Goal: Navigation & Orientation: Find specific page/section

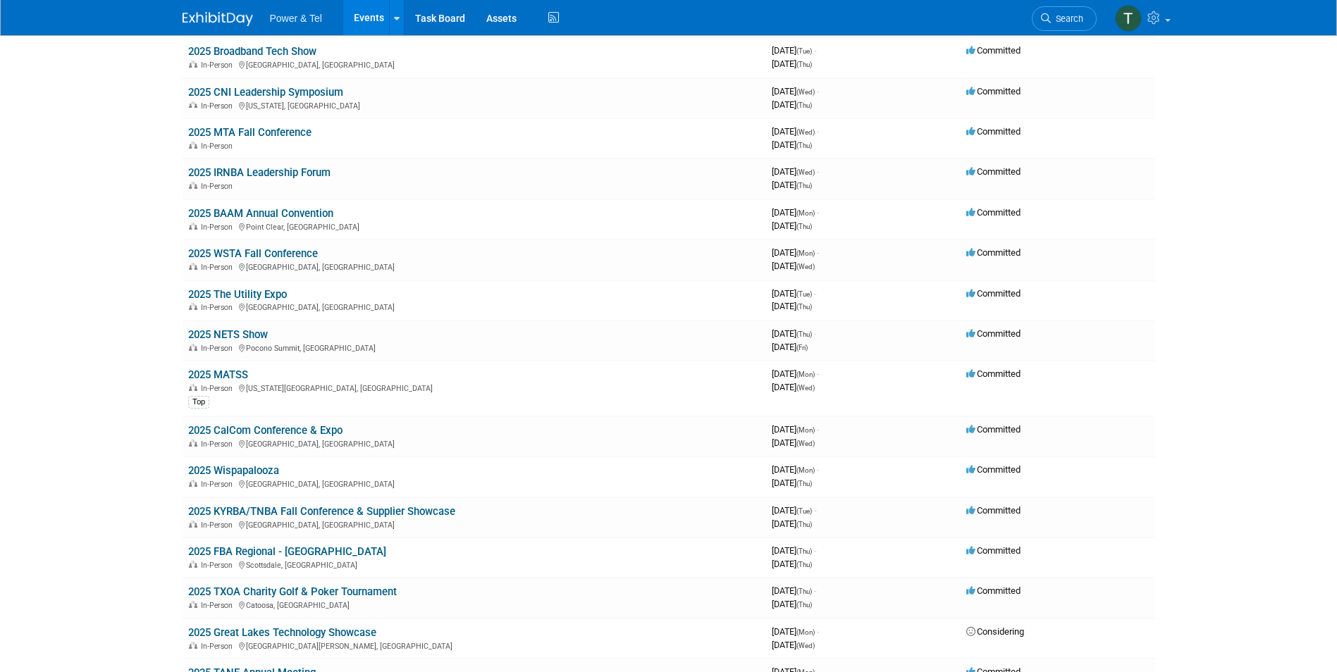
scroll to position [916, 0]
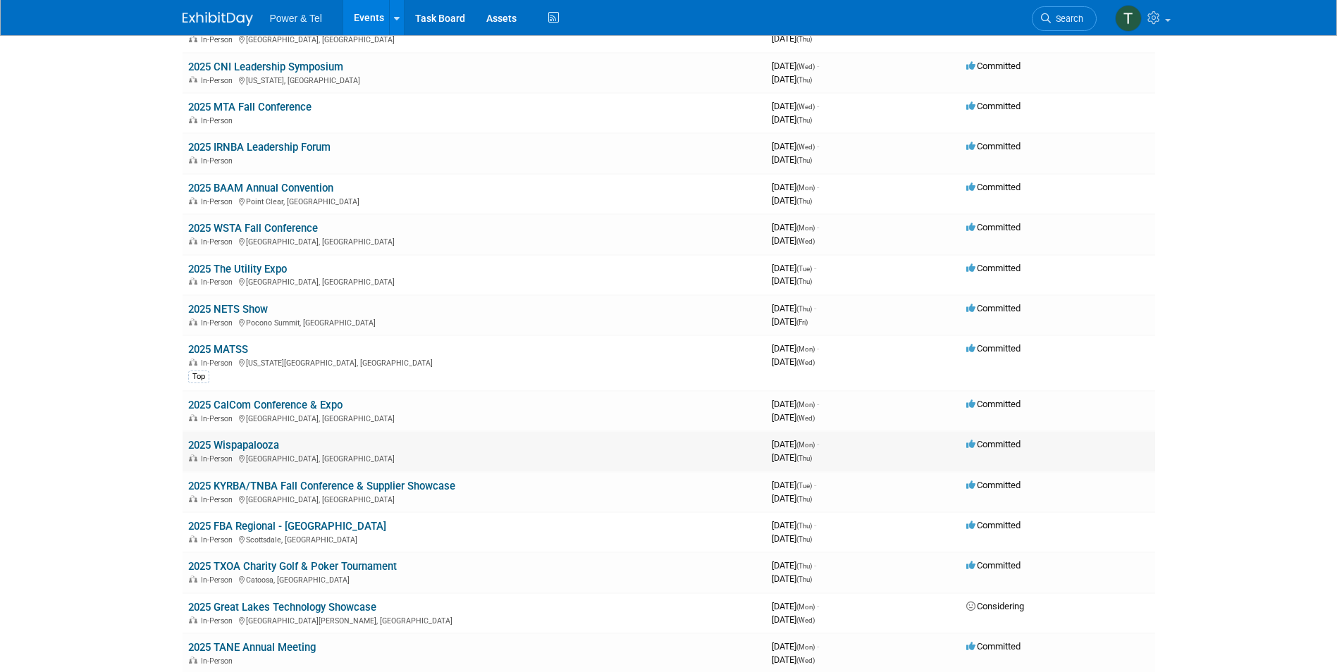
click at [232, 445] on link "2025 Wispapalooza" at bounding box center [233, 445] width 91 height 13
click at [233, 344] on link "2025 MATSS" at bounding box center [218, 349] width 60 height 13
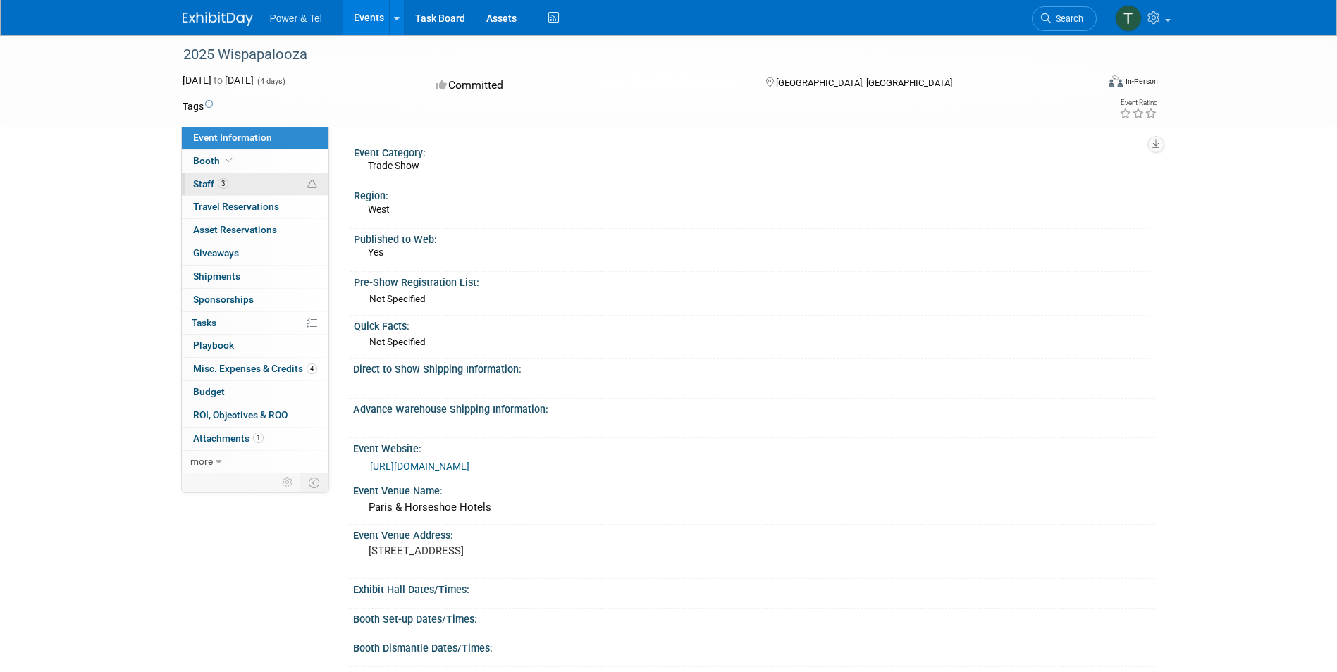
click at [197, 188] on span "Staff 3" at bounding box center [210, 183] width 35 height 11
click at [204, 183] on span "Staff 10" at bounding box center [212, 183] width 39 height 11
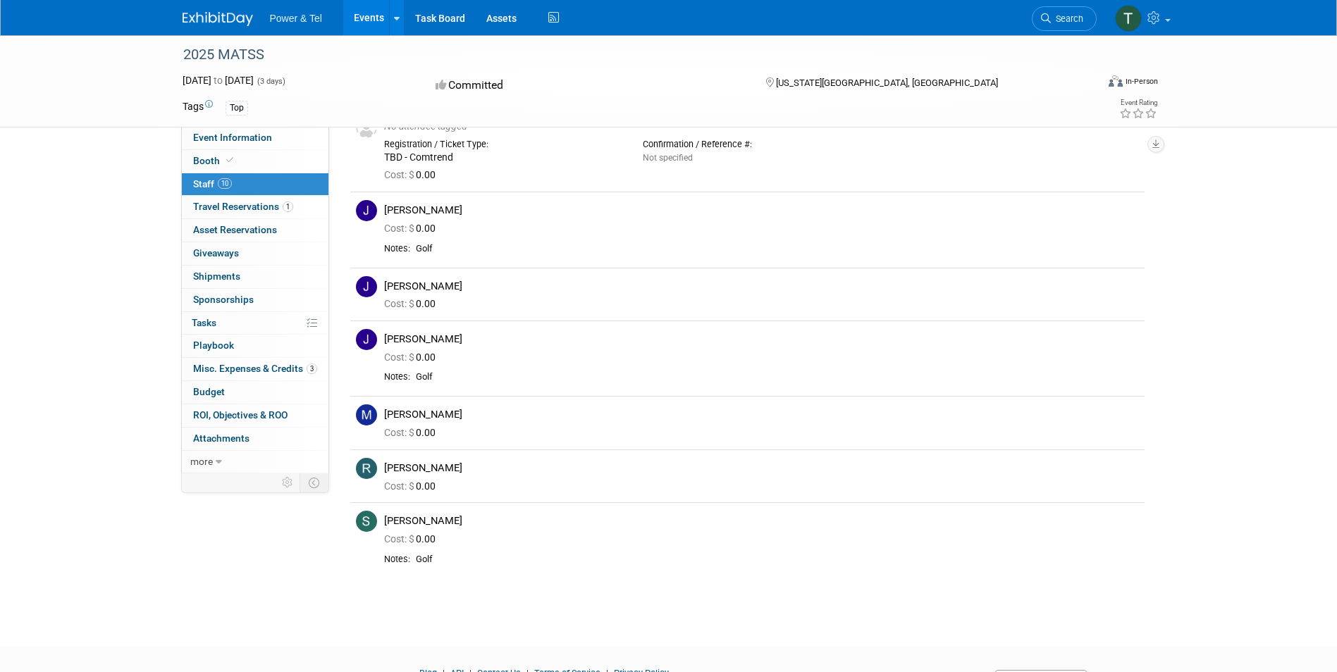
scroll to position [394, 0]
